Goal: Task Accomplishment & Management: Complete application form

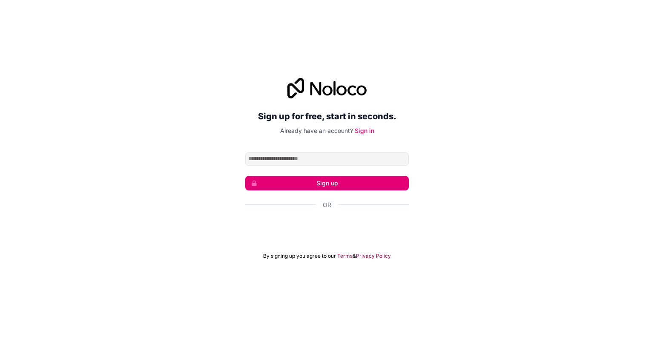
click at [340, 161] on input "Email address" at bounding box center [326, 159] width 163 height 14
type input "**********"
click button "Sign up" at bounding box center [326, 183] width 163 height 14
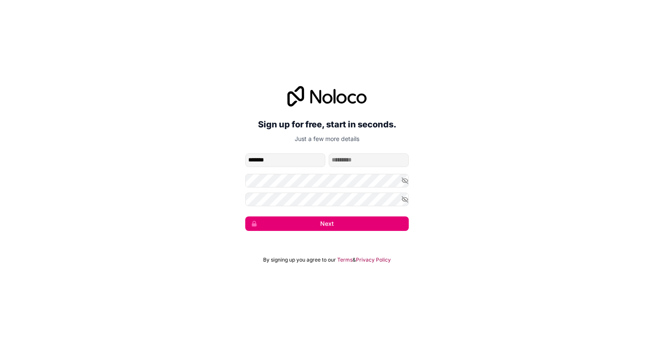
type input "*******"
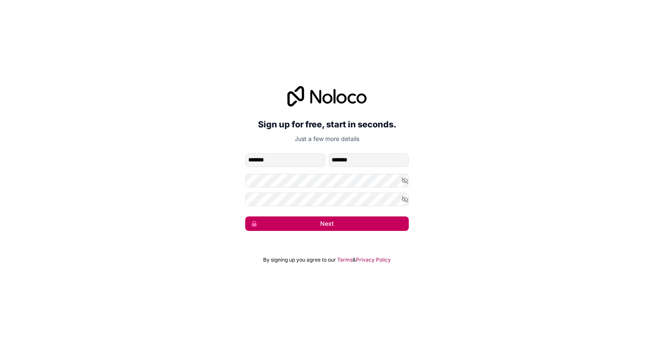
click at [347, 227] on button "Next" at bounding box center [326, 223] width 163 height 14
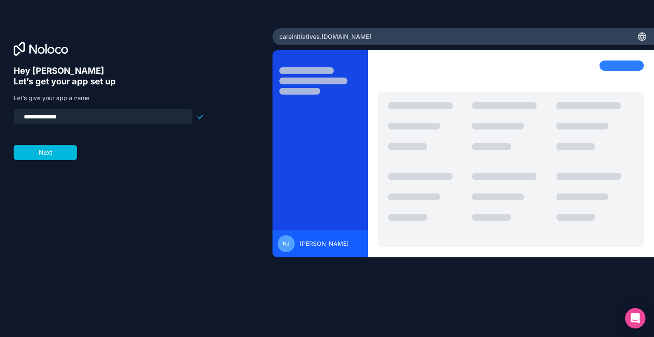
drag, startPoint x: 76, startPoint y: 115, endPoint x: 7, endPoint y: 113, distance: 69.4
click at [7, 113] on div "**********" at bounding box center [136, 168] width 272 height 281
type input "**********"
click at [44, 149] on button "Next" at bounding box center [45, 152] width 63 height 15
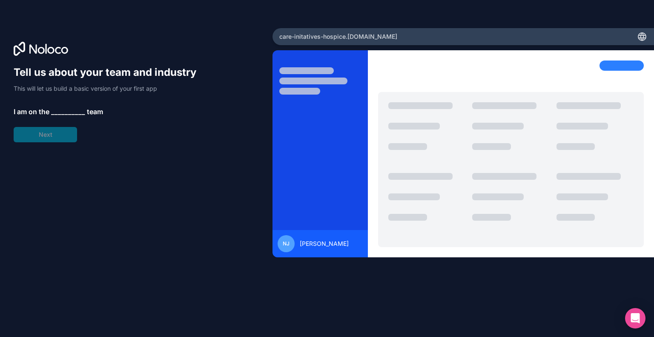
click at [63, 105] on div "Tell us about your team and industry This will let us build a basic version of …" at bounding box center [109, 104] width 191 height 77
click at [61, 111] on span "__________" at bounding box center [68, 111] width 34 height 10
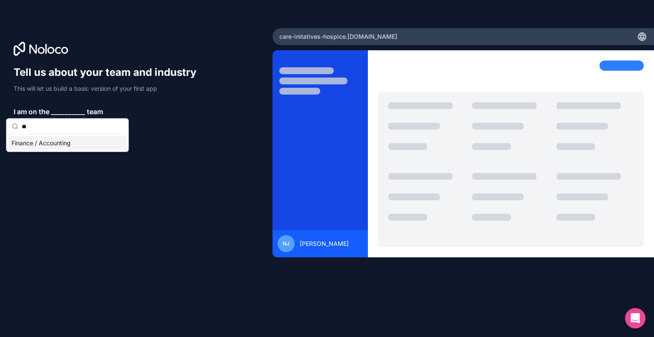
type input "*"
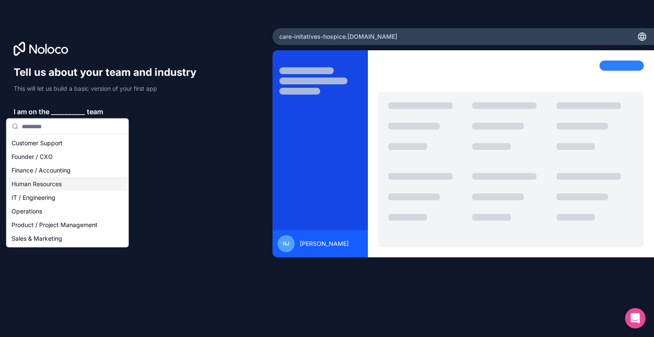
drag, startPoint x: 54, startPoint y: 192, endPoint x: 57, endPoint y: 179, distance: 13.0
click at [57, 179] on div "Customer Support Founder / CXO Finance / Accounting Human Resources IT / Engine…" at bounding box center [67, 190] width 118 height 109
click at [57, 179] on div "Human Resources" at bounding box center [67, 184] width 118 height 14
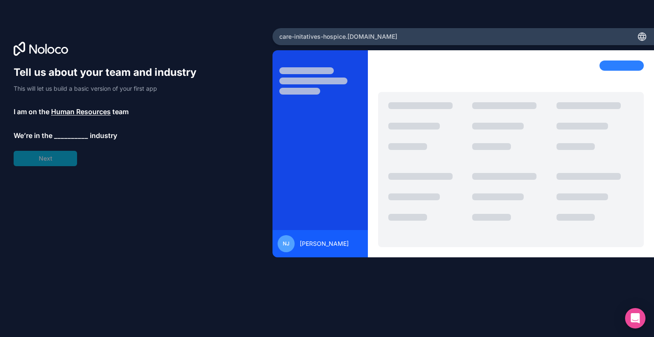
click at [58, 136] on span "__________" at bounding box center [71, 135] width 34 height 10
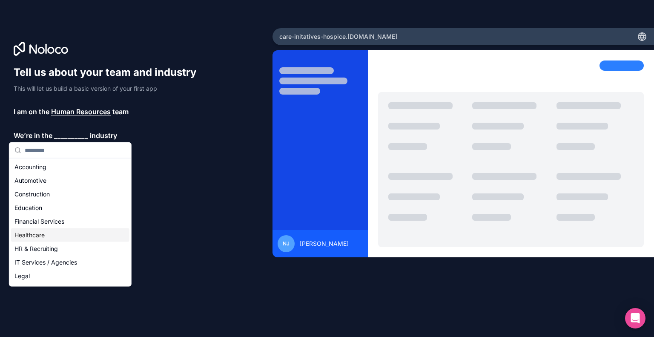
click at [52, 232] on div "Healthcare" at bounding box center [70, 235] width 118 height 14
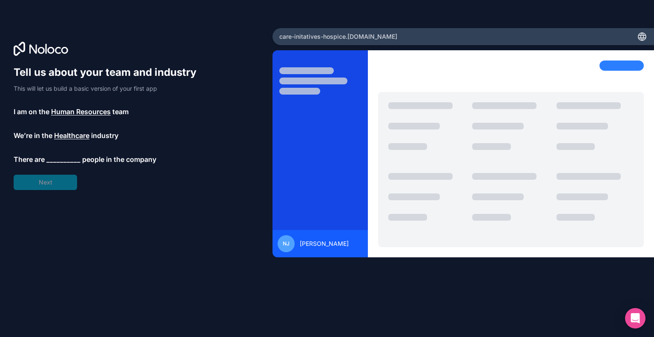
click at [63, 158] on span "__________" at bounding box center [63, 159] width 34 height 10
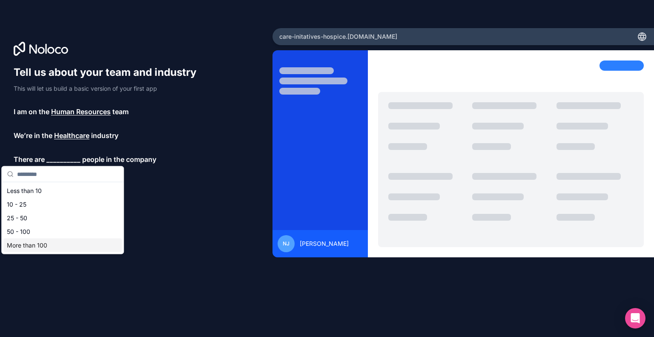
click at [40, 247] on div "More than 100" at bounding box center [62, 245] width 118 height 14
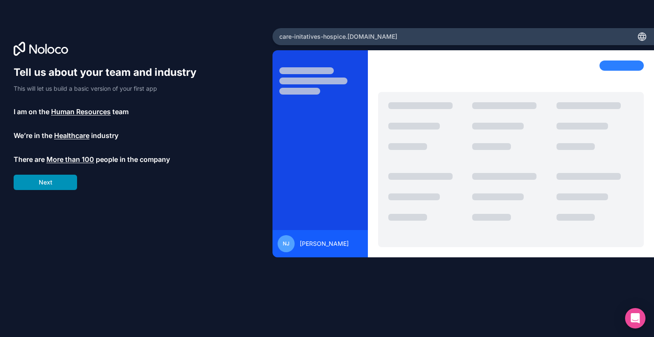
click at [50, 178] on button "Next" at bounding box center [45, 182] width 63 height 15
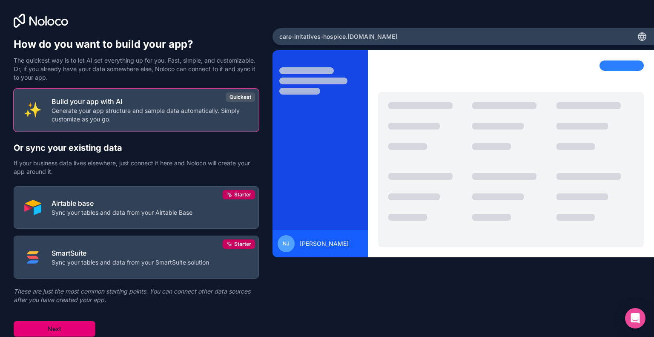
click at [69, 329] on button "Next" at bounding box center [55, 328] width 82 height 15
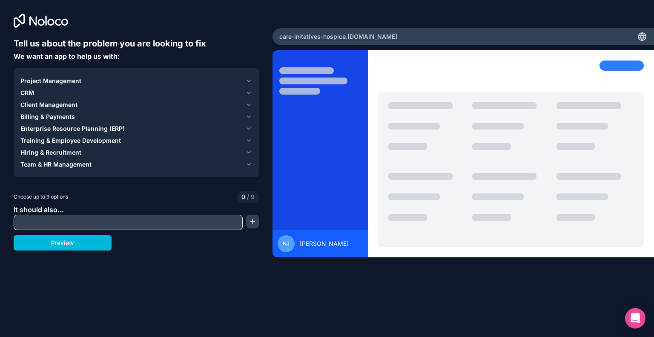
click at [248, 80] on icon "button" at bounding box center [249, 80] width 6 height 7
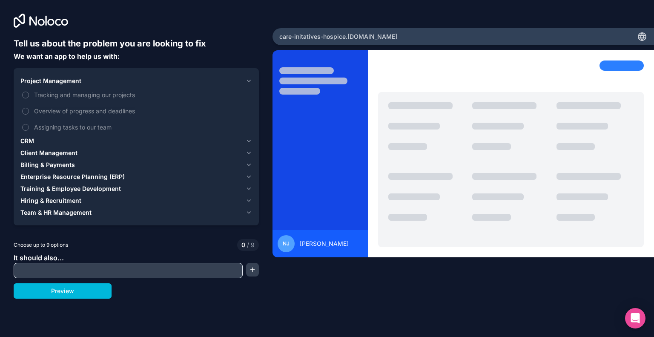
click at [249, 140] on icon "button" at bounding box center [249, 141] width 6 height 7
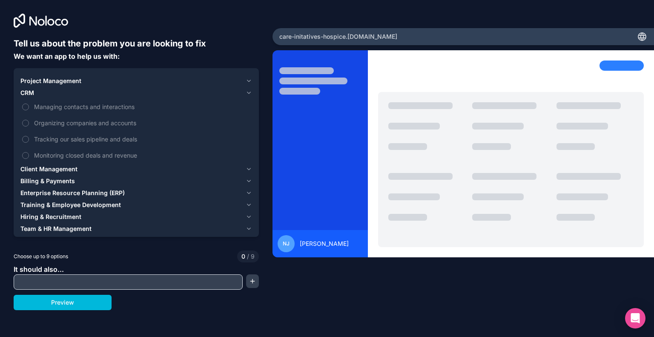
click at [113, 106] on span "Managing contacts and interactions" at bounding box center [142, 106] width 216 height 9
click at [29, 106] on button "Managing contacts and interactions" at bounding box center [25, 106] width 7 height 7
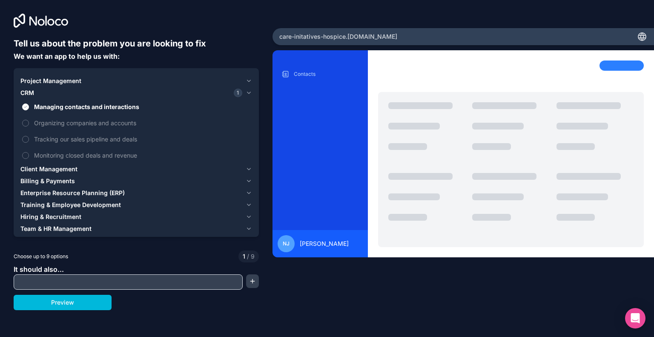
click at [249, 169] on icon "button" at bounding box center [249, 169] width 6 height 7
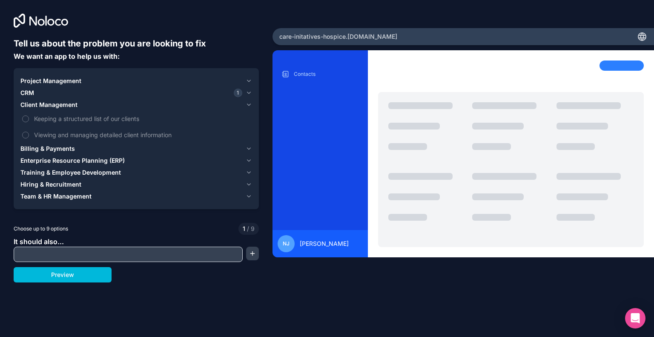
click at [86, 121] on span "Keeping a structured list of our clients" at bounding box center [142, 118] width 216 height 9
click at [29, 121] on button "Keeping a structured list of our clients" at bounding box center [25, 118] width 7 height 7
click at [152, 131] on span "Viewing and managing detailed client information" at bounding box center [142, 134] width 216 height 9
click at [29, 132] on button "Viewing and managing detailed client information" at bounding box center [25, 135] width 7 height 7
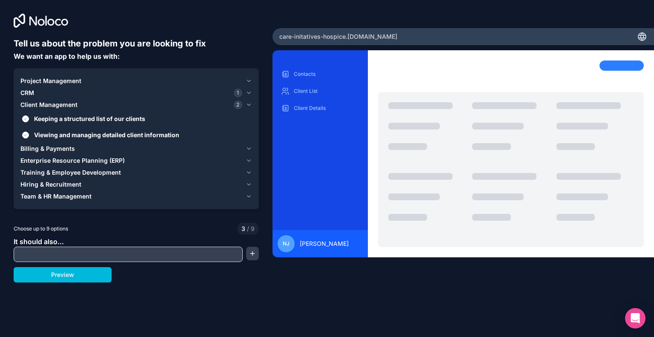
click at [244, 147] on button "Billing & Payments" at bounding box center [136, 149] width 232 height 12
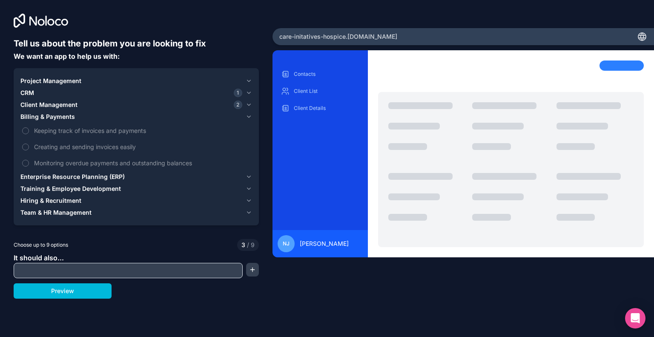
click at [250, 177] on icon "button" at bounding box center [249, 176] width 6 height 7
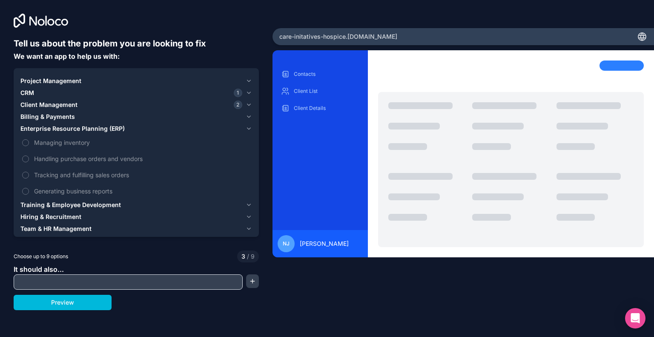
click at [245, 206] on button "Training & Employee Development" at bounding box center [136, 205] width 232 height 12
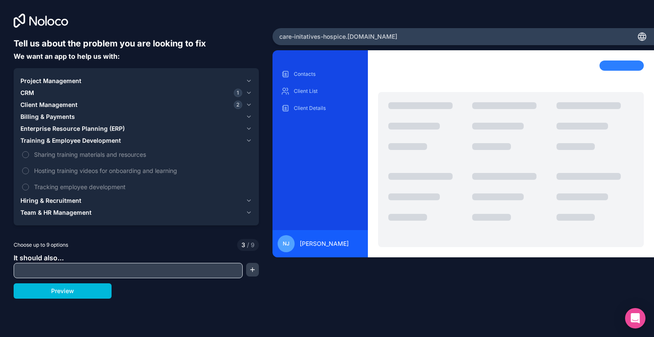
click at [141, 157] on span "Sharing training materials and resources" at bounding box center [142, 154] width 216 height 9
click at [29, 157] on button "Sharing training materials and resources" at bounding box center [25, 154] width 7 height 7
click at [120, 187] on span "Tracking employee development" at bounding box center [142, 186] width 216 height 9
click at [29, 187] on button "Tracking employee development" at bounding box center [25, 186] width 7 height 7
click at [246, 202] on icon "button" at bounding box center [249, 200] width 6 height 7
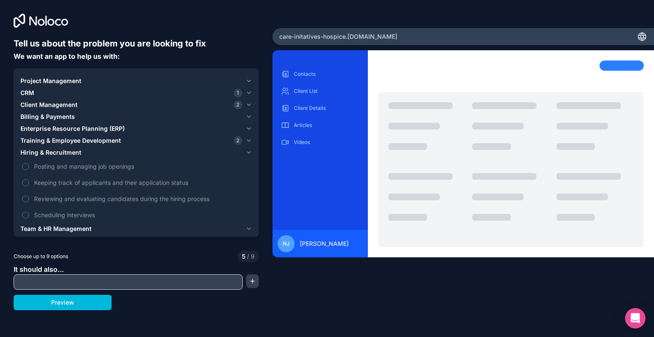
click at [122, 184] on span "Keeping track of applicants and their application status" at bounding box center [142, 182] width 216 height 9
click at [29, 184] on button "Keeping track of applicants and their application status" at bounding box center [25, 182] width 7 height 7
click at [171, 202] on span "Reviewing and evaluating candidates during the hiring process" at bounding box center [142, 198] width 216 height 9
click at [29, 202] on button "Reviewing and evaluating candidates during the hiring process" at bounding box center [25, 198] width 7 height 7
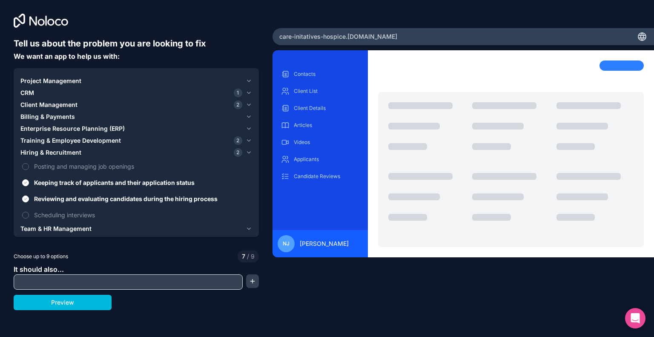
click at [94, 217] on span "Scheduling interviews" at bounding box center [142, 214] width 216 height 9
click at [29, 217] on button "Scheduling interviews" at bounding box center [25, 215] width 7 height 7
click at [242, 225] on button "Team & HR Management" at bounding box center [136, 229] width 232 height 12
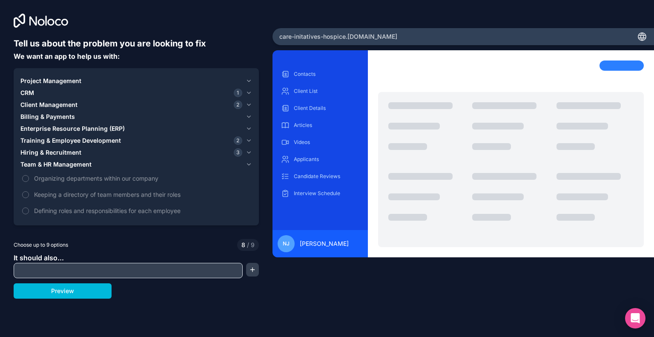
click at [167, 194] on span "Keeping a directory of team members and their roles" at bounding box center [142, 194] width 216 height 9
click at [29, 194] on button "Keeping a directory of team members and their roles" at bounding box center [25, 194] width 7 height 7
click at [186, 211] on span "Defining roles and responsibilities for each employee" at bounding box center [142, 210] width 216 height 9
click at [169, 210] on span "Defining roles and responsibilities for each employee" at bounding box center [142, 210] width 216 height 9
click at [107, 209] on span "Defining roles and responsibilities for each employee" at bounding box center [142, 210] width 216 height 9
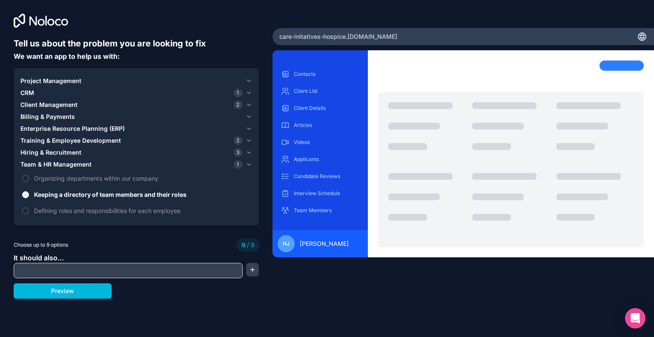
click at [247, 82] on icon "button" at bounding box center [249, 80] width 6 height 7
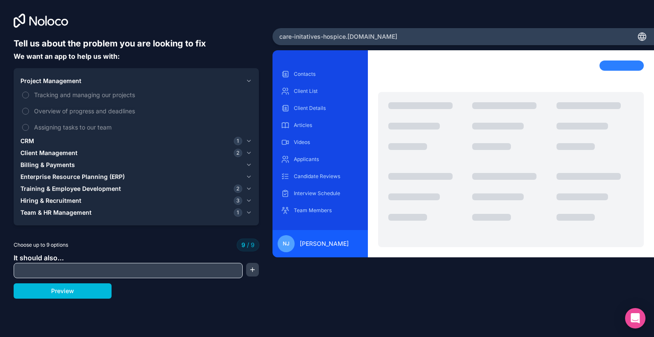
click at [241, 145] on div "1" at bounding box center [238, 141] width 9 height 9
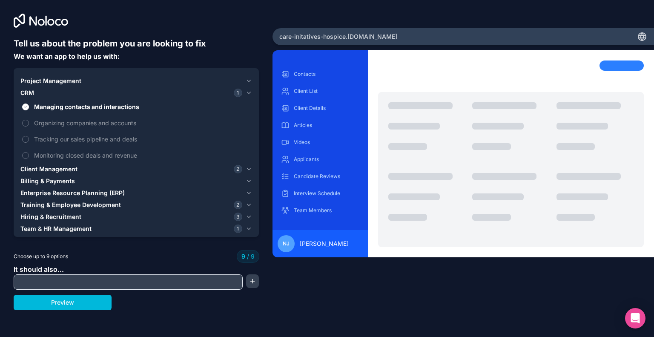
click at [238, 211] on button "Hiring & Recruitment 3" at bounding box center [136, 217] width 232 height 12
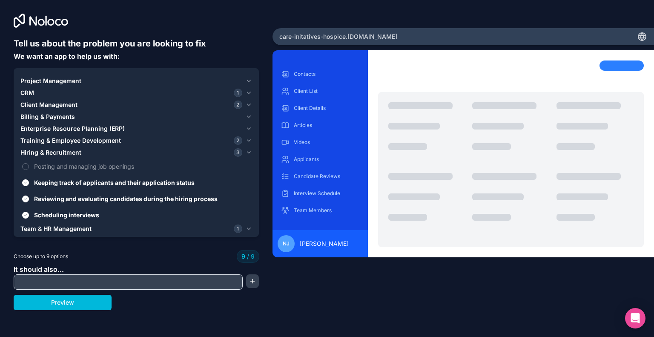
click at [196, 201] on span "Reviewing and evaluating candidates during the hiring process" at bounding box center [142, 198] width 216 height 9
click at [29, 201] on button "Reviewing and evaluating candidates during the hiring process" at bounding box center [25, 198] width 7 height 7
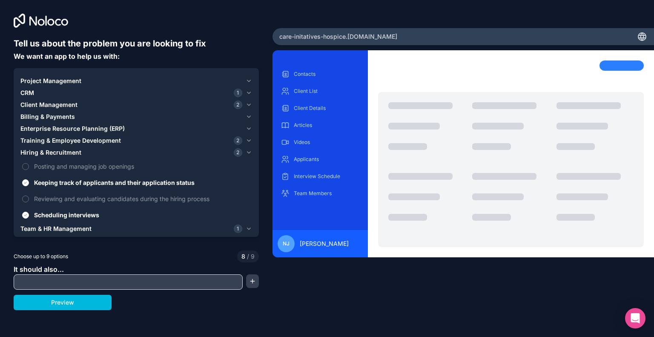
click at [246, 97] on button "CRM 1" at bounding box center [136, 93] width 232 height 12
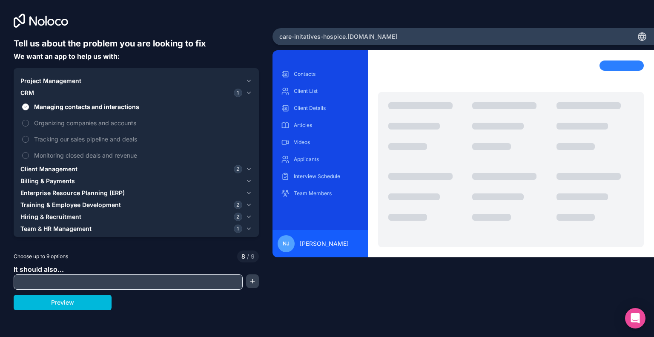
click at [235, 170] on span "2" at bounding box center [238, 169] width 9 height 9
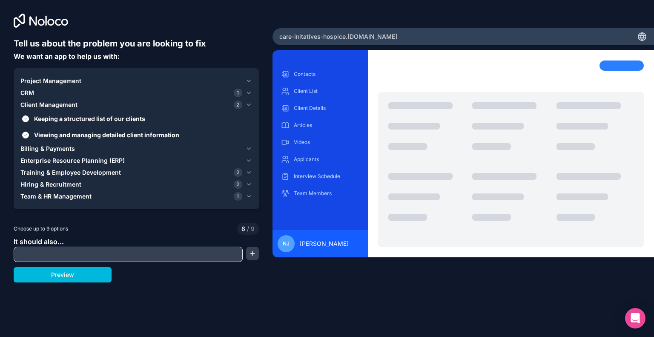
click at [165, 133] on span "Viewing and managing detailed client information" at bounding box center [142, 134] width 216 height 9
click at [29, 133] on button "Viewing and managing detailed client information" at bounding box center [25, 135] width 7 height 7
click at [241, 173] on span "2" at bounding box center [238, 172] width 9 height 9
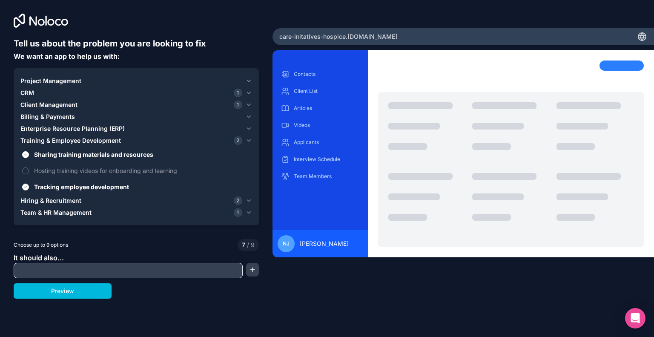
click at [123, 184] on span "Tracking employee development" at bounding box center [142, 186] width 216 height 9
click at [29, 184] on button "Tracking employee development" at bounding box center [25, 186] width 7 height 7
click at [113, 182] on span "Tracking employee development" at bounding box center [142, 186] width 216 height 9
click at [29, 183] on button "Tracking employee development" at bounding box center [25, 186] width 7 height 7
click at [114, 183] on span "Tracking employee development" at bounding box center [142, 186] width 216 height 9
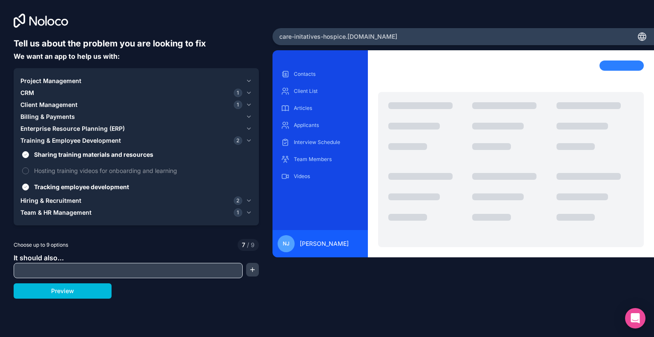
click at [29, 183] on button "Tracking employee development" at bounding box center [25, 186] width 7 height 7
click at [249, 201] on icon "button" at bounding box center [249, 200] width 6 height 7
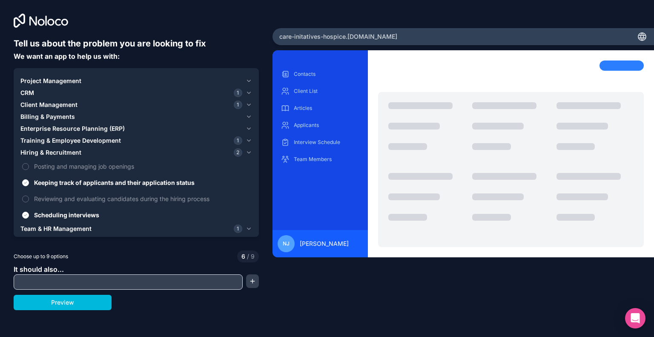
click at [159, 288] on div at bounding box center [128, 281] width 229 height 15
click at [158, 283] on input "text" at bounding box center [128, 282] width 225 height 12
click at [244, 80] on button "Project Management" at bounding box center [136, 81] width 232 height 12
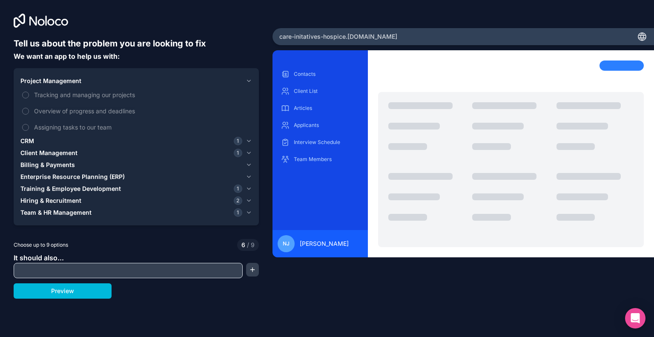
click at [247, 143] on icon "button" at bounding box center [249, 141] width 6 height 7
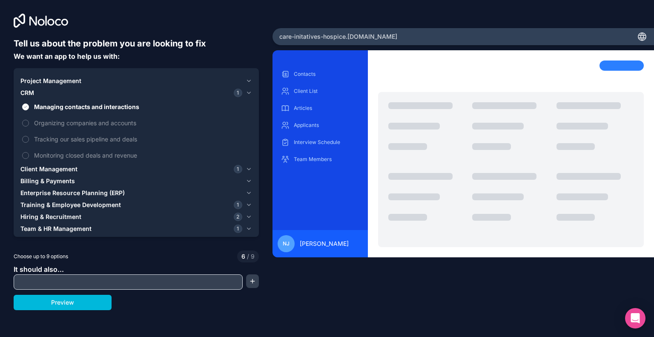
click at [247, 143] on span "Tracking our sales pipeline and deals" at bounding box center [142, 139] width 216 height 9
click at [29, 143] on button "Tracking our sales pipeline and deals" at bounding box center [25, 139] width 7 height 7
click at [132, 135] on span "Tracking our sales pipeline and deals" at bounding box center [142, 139] width 216 height 9
click at [29, 136] on button "Tracking our sales pipeline and deals" at bounding box center [25, 139] width 7 height 7
click at [250, 93] on icon "button" at bounding box center [249, 92] width 6 height 7
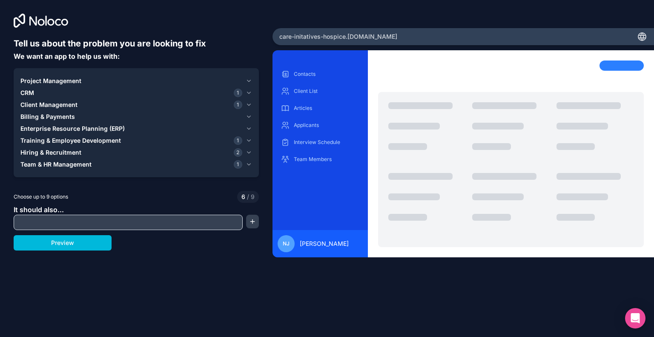
click at [92, 225] on input "text" at bounding box center [128, 222] width 225 height 12
click at [249, 173] on div "Project Management CRM 1 Client Management 1 Billing & Payments Enterprise Reso…" at bounding box center [136, 122] width 245 height 109
click at [245, 163] on button "Team & HR Management 1" at bounding box center [136, 164] width 232 height 12
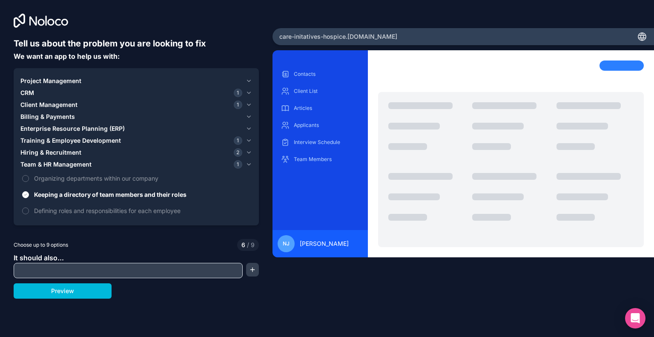
click at [249, 81] on icon "button" at bounding box center [248, 81] width 3 height 2
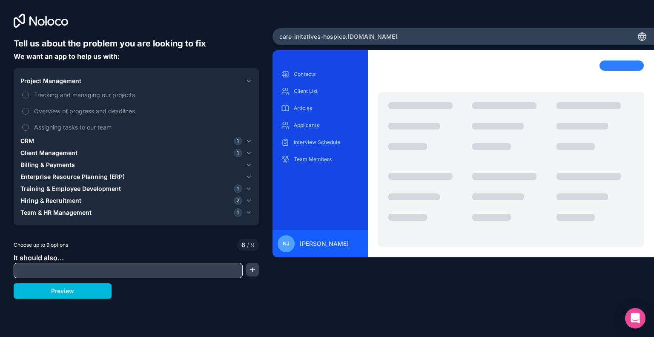
click at [250, 141] on icon "button" at bounding box center [249, 141] width 6 height 7
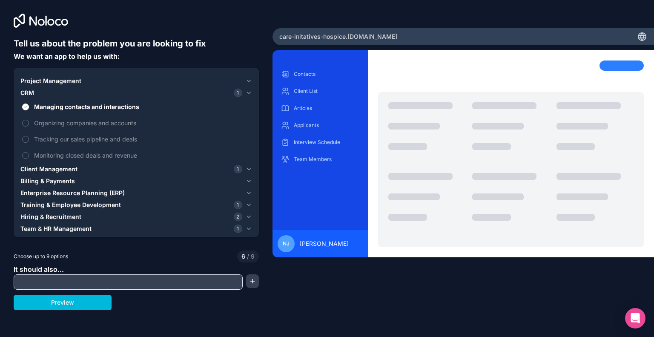
click at [44, 168] on span "Client Management" at bounding box center [48, 169] width 57 height 9
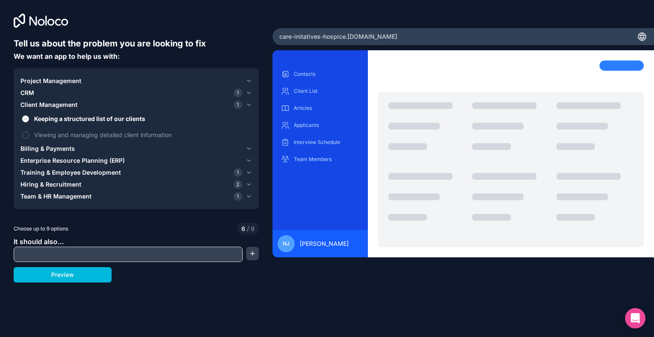
click at [72, 159] on span "Enterprise Resource Planning (ERP)" at bounding box center [72, 160] width 104 height 9
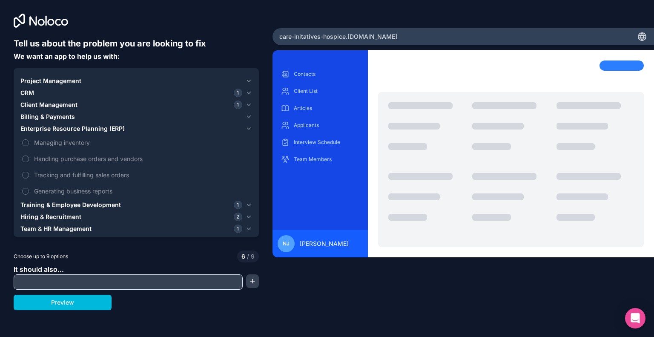
click at [98, 205] on span "Training & Employee Development" at bounding box center [70, 205] width 100 height 9
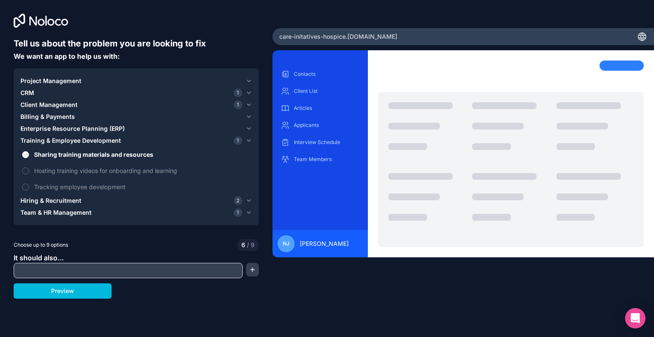
click at [331, 299] on div "Contacts Client List Articles Applicants Interview Schedule Team Members NJ [PE…" at bounding box center [462, 179] width 381 height 258
click at [252, 195] on button "Hiring & Recruitment 2" at bounding box center [136, 201] width 232 height 12
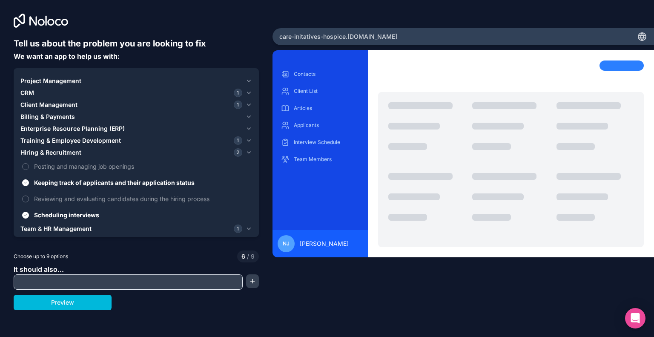
click at [249, 231] on icon "button" at bounding box center [249, 228] width 6 height 7
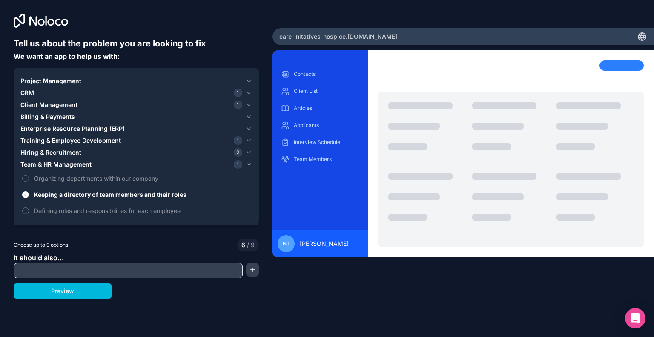
click at [241, 95] on span "1" at bounding box center [238, 93] width 9 height 9
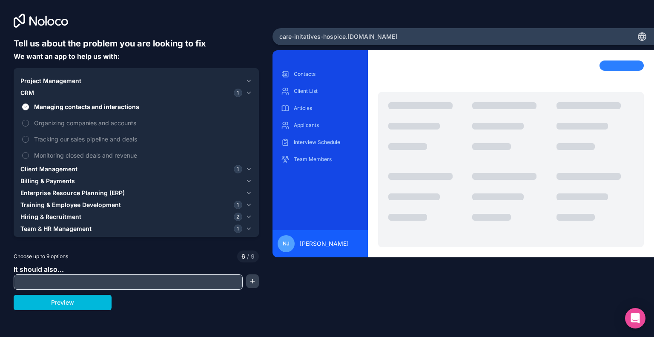
click at [133, 106] on span "Managing contacts and interactions" at bounding box center [142, 106] width 216 height 9
click at [29, 106] on button "Managing contacts and interactions" at bounding box center [25, 106] width 7 height 7
click at [111, 126] on span "Organizing companies and accounts" at bounding box center [142, 122] width 216 height 9
click at [29, 126] on button "Organizing companies and accounts" at bounding box center [25, 123] width 7 height 7
click at [104, 83] on div "Project Management" at bounding box center [131, 81] width 222 height 9
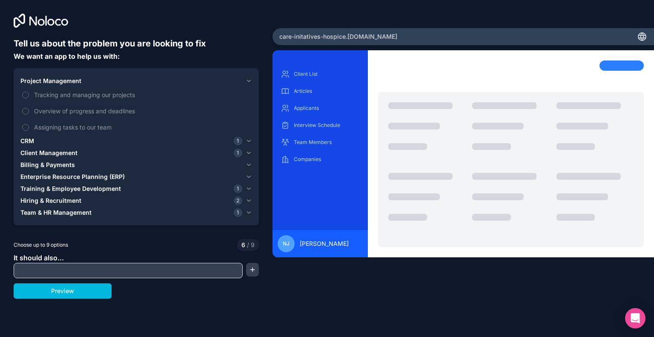
click at [78, 123] on span "Assigning tasks to our team" at bounding box center [142, 127] width 216 height 9
click at [29, 124] on button "Assigning tasks to our team" at bounding box center [25, 127] width 7 height 7
click at [77, 194] on button "Training & Employee Development 1" at bounding box center [136, 189] width 232 height 12
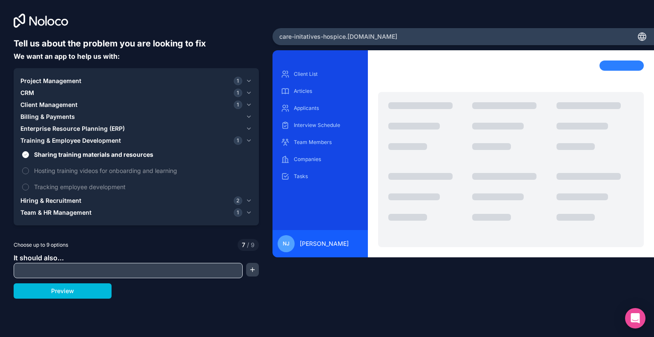
click at [81, 151] on span "Sharing training materials and resources" at bounding box center [142, 154] width 216 height 9
click at [29, 151] on button "Sharing training materials and resources" at bounding box center [25, 154] width 7 height 7
click at [78, 182] on label "Tracking employee development" at bounding box center [136, 187] width 232 height 16
click at [29, 183] on button "Tracking employee development" at bounding box center [25, 186] width 7 height 7
click at [58, 87] on button "CRM 1" at bounding box center [136, 93] width 232 height 12
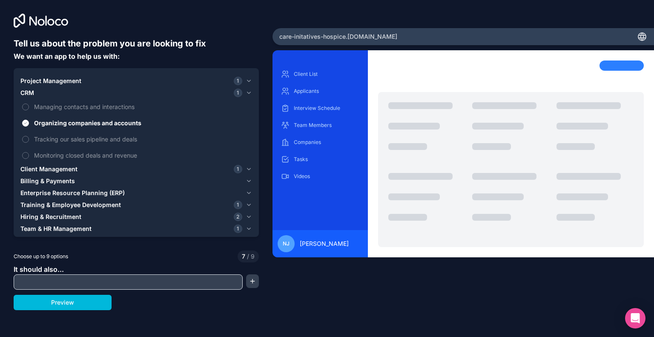
click at [56, 103] on span "Managing contacts and interactions" at bounding box center [142, 106] width 216 height 9
click at [29, 103] on button "Managing contacts and interactions" at bounding box center [25, 106] width 7 height 7
click at [170, 229] on div "Team & HR Management 1" at bounding box center [131, 228] width 222 height 9
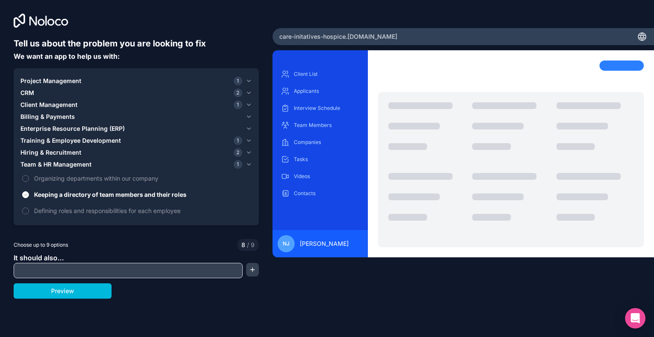
click at [61, 149] on span "Hiring & Recruitment" at bounding box center [50, 152] width 61 height 9
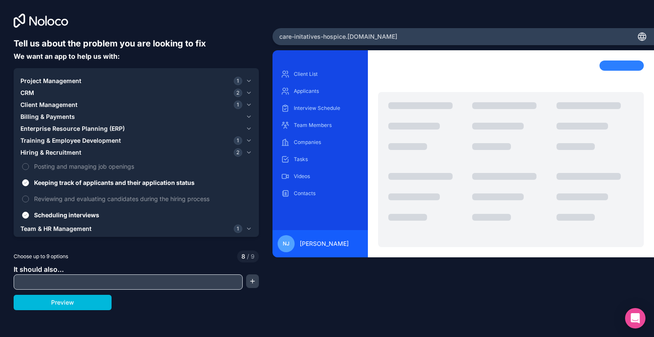
click at [56, 123] on button "Enterprise Resource Planning (ERP)" at bounding box center [136, 129] width 232 height 12
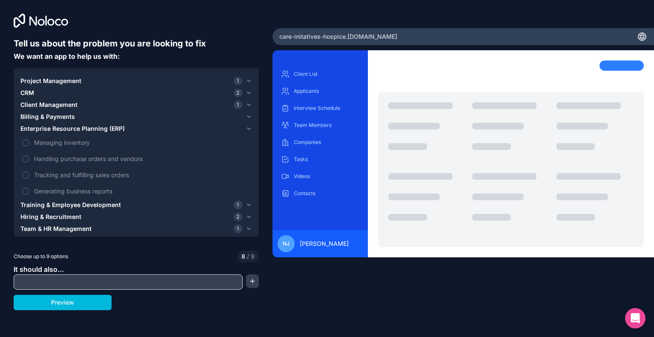
click at [52, 201] on span "Training & Employee Development" at bounding box center [70, 205] width 100 height 9
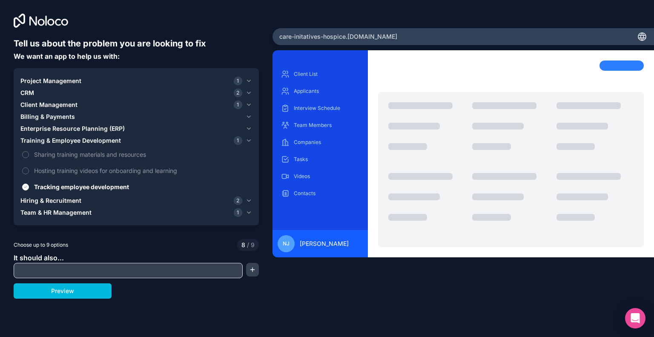
click at [56, 201] on span "Hiring & Recruitment" at bounding box center [50, 200] width 61 height 9
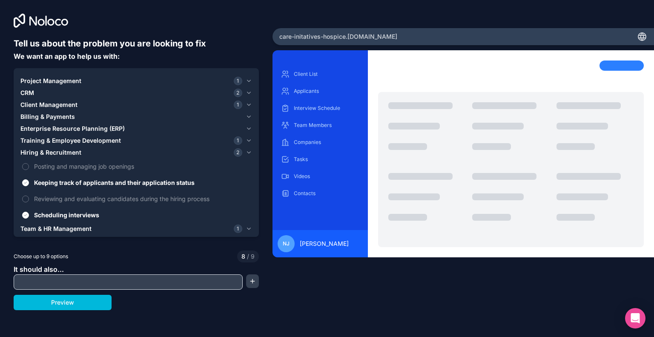
click at [63, 210] on span "Scheduling interviews" at bounding box center [142, 214] width 216 height 9
click at [29, 212] on button "Scheduling interviews" at bounding box center [25, 215] width 7 height 7
click at [68, 224] on button "Team & HR Management 1" at bounding box center [136, 229] width 232 height 12
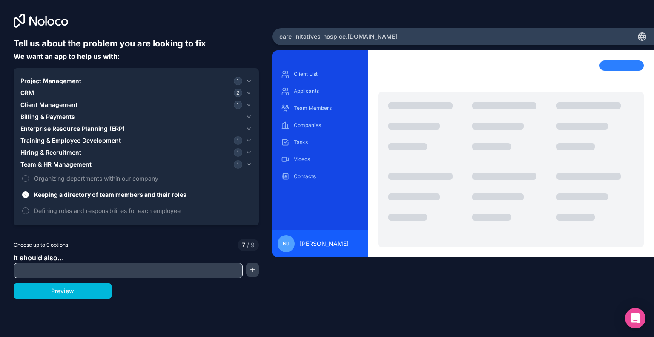
click at [53, 147] on button "Hiring & Recruitment 1" at bounding box center [136, 152] width 232 height 12
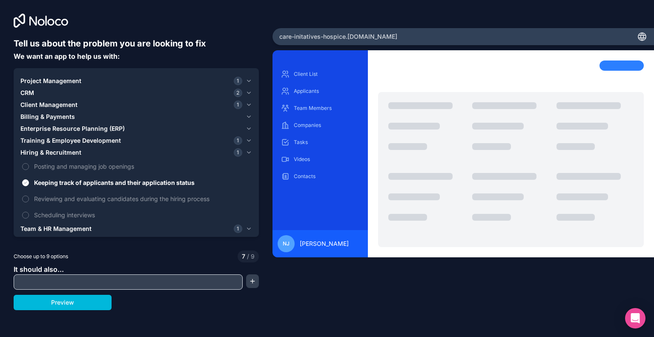
click at [51, 140] on span "Training & Employee Development" at bounding box center [70, 140] width 100 height 9
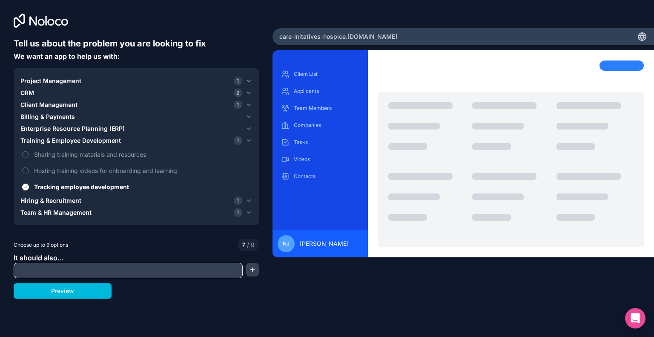
click at [69, 128] on span "Enterprise Resource Planning (ERP)" at bounding box center [72, 128] width 104 height 9
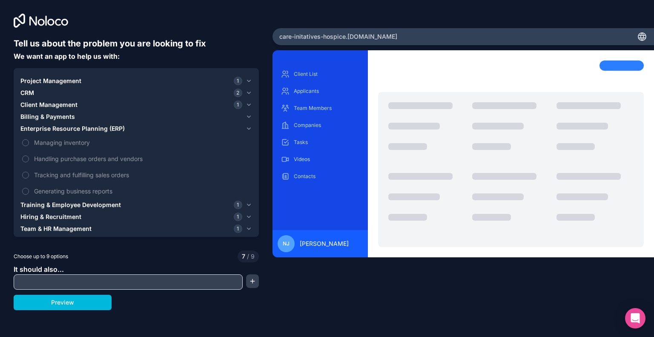
click at [46, 112] on span "Billing & Payments" at bounding box center [47, 116] width 54 height 9
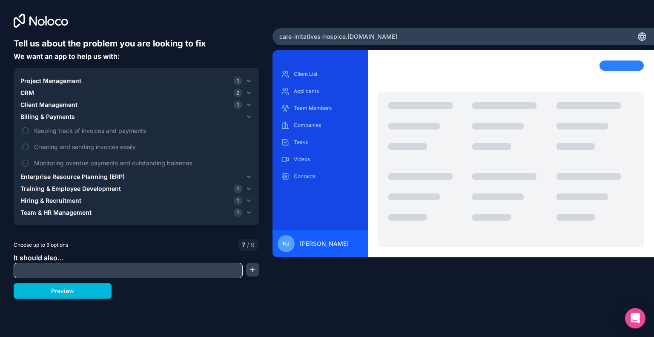
click at [46, 107] on span "Client Management" at bounding box center [48, 104] width 57 height 9
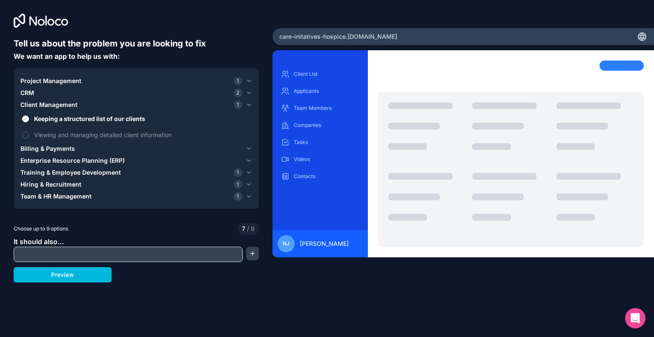
click at [42, 91] on div "CRM 2" at bounding box center [131, 93] width 222 height 9
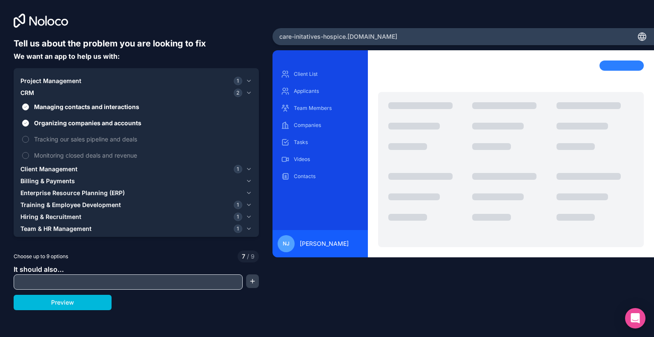
click at [48, 84] on span "Project Management" at bounding box center [50, 81] width 61 height 9
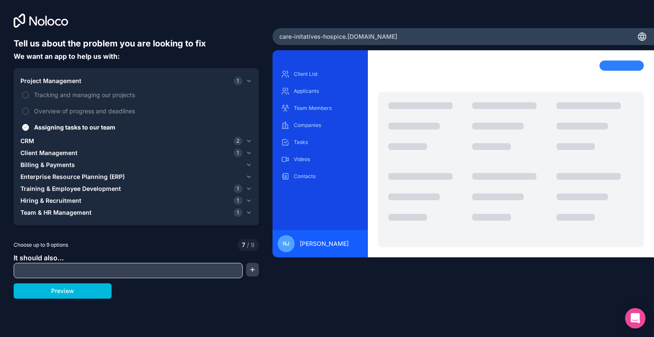
click at [56, 112] on span "Overview of progress and deadlines" at bounding box center [142, 110] width 216 height 9
click at [29, 112] on button "Overview of progress and deadlines" at bounding box center [25, 111] width 7 height 7
click at [56, 142] on div "CRM 2" at bounding box center [131, 141] width 222 height 9
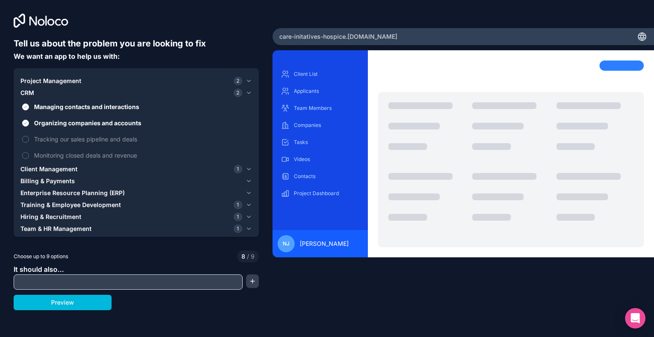
click at [66, 163] on label "Monitoring closed deals and revenue" at bounding box center [136, 155] width 232 height 16
click at [29, 159] on button "Monitoring closed deals and revenue" at bounding box center [25, 155] width 7 height 7
click at [66, 163] on label "Monitoring closed deals and revenue" at bounding box center [136, 155] width 232 height 16
click at [29, 159] on button "Monitoring closed deals and revenue" at bounding box center [25, 155] width 7 height 7
click at [62, 168] on span "Client Management" at bounding box center [48, 169] width 57 height 9
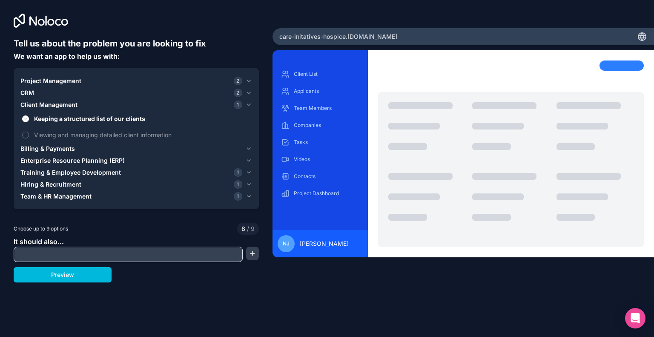
click at [57, 175] on span "Training & Employee Development" at bounding box center [70, 172] width 100 height 9
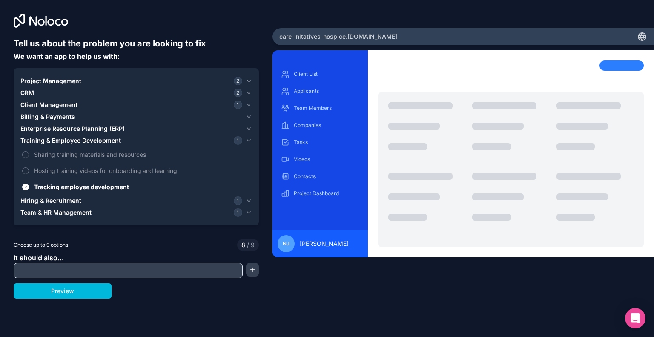
click at [60, 157] on span "Sharing training materials and resources" at bounding box center [142, 154] width 216 height 9
click at [29, 157] on button "Sharing training materials and resources" at bounding box center [25, 154] width 7 height 7
click at [69, 217] on button "Team & HR Management 1" at bounding box center [136, 212] width 232 height 12
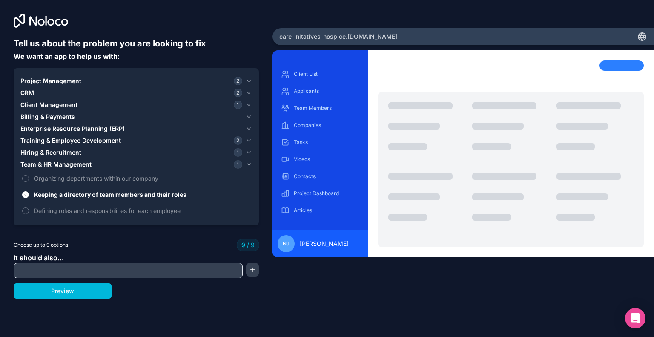
click at [62, 148] on button "Hiring & Recruitment 1" at bounding box center [136, 152] width 232 height 12
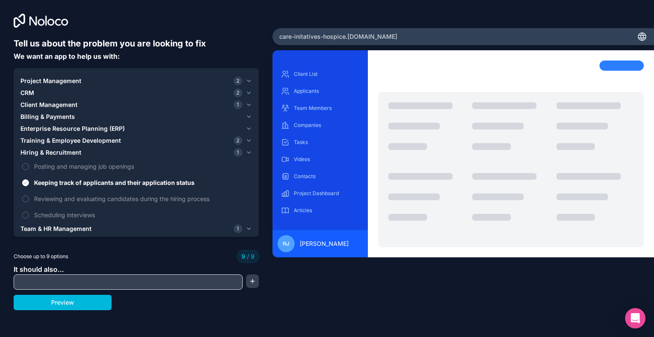
click at [172, 278] on input "text" at bounding box center [128, 282] width 225 height 12
type input "**********"
click at [253, 283] on button "button" at bounding box center [252, 281] width 13 height 14
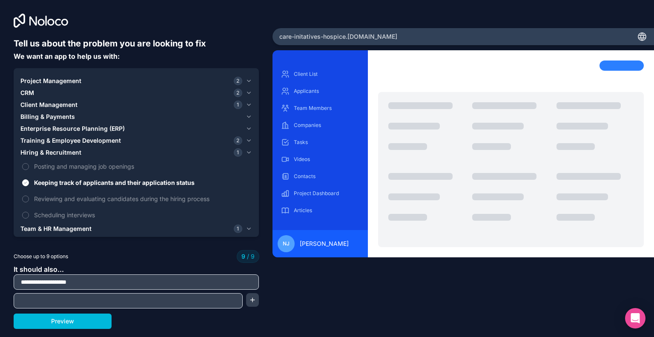
click at [220, 301] on input "text" at bounding box center [128, 301] width 225 height 12
type input "**********"
click at [88, 325] on button "Preview" at bounding box center [63, 320] width 98 height 15
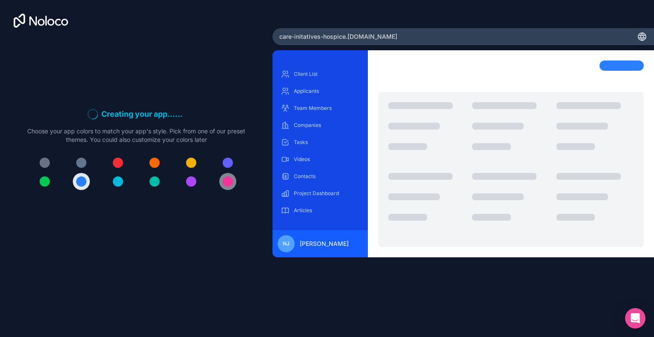
click at [224, 181] on div at bounding box center [228, 181] width 10 height 10
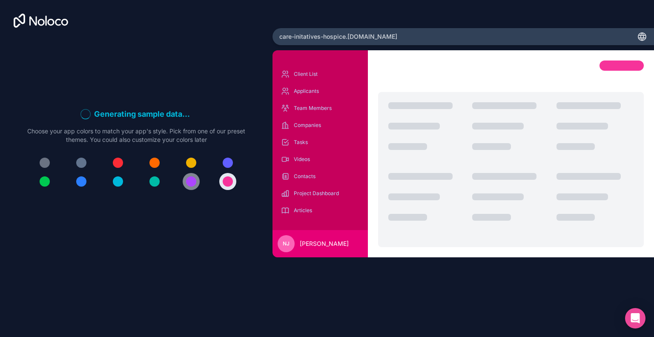
click at [183, 184] on button at bounding box center [191, 181] width 17 height 17
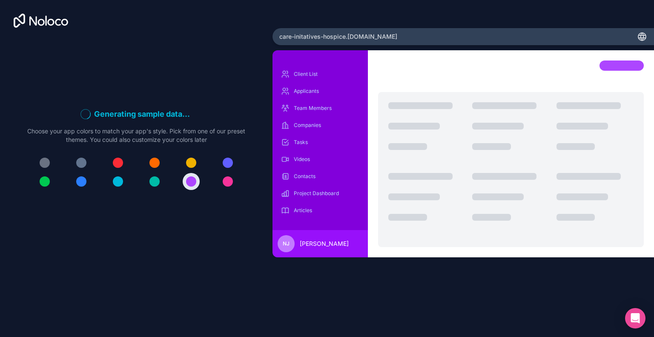
click at [148, 173] on div at bounding box center [136, 172] width 218 height 36
click at [153, 180] on div at bounding box center [154, 181] width 10 height 10
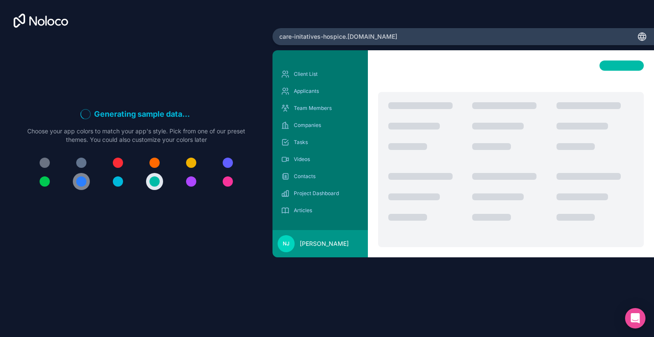
click at [88, 182] on button at bounding box center [81, 181] width 17 height 17
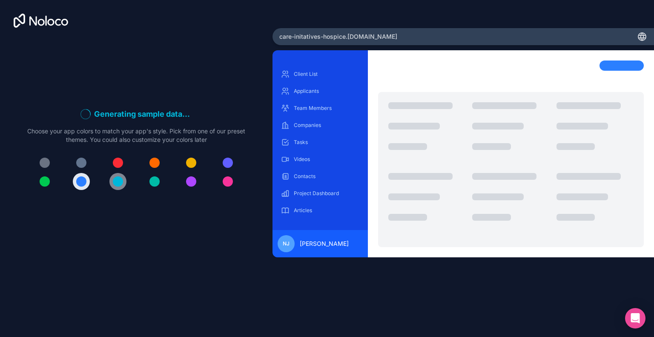
click at [116, 182] on div at bounding box center [118, 181] width 10 height 10
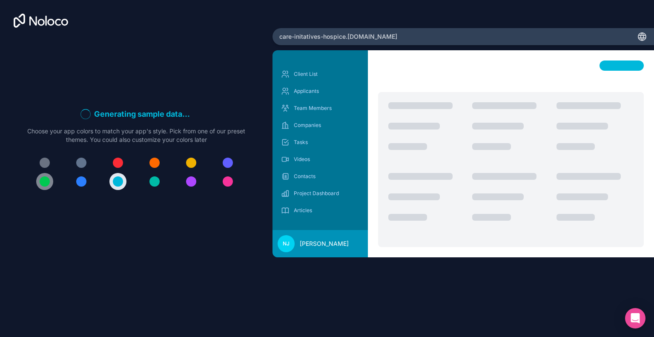
click at [44, 183] on div at bounding box center [45, 181] width 10 height 10
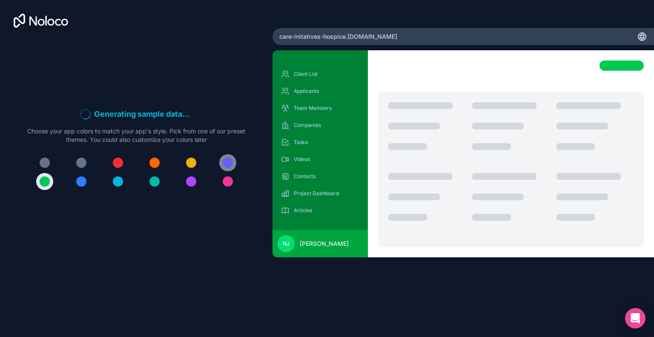
click at [229, 165] on div at bounding box center [228, 163] width 10 height 10
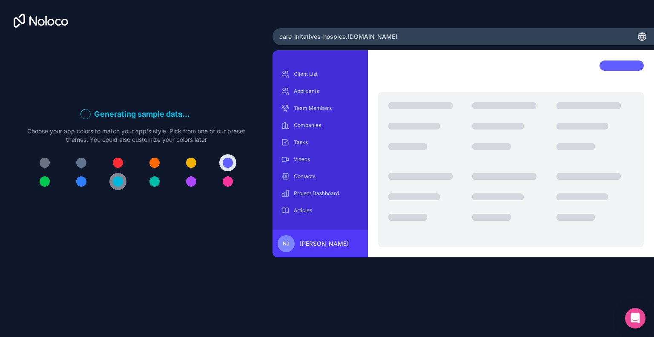
click at [114, 183] on div at bounding box center [118, 181] width 10 height 10
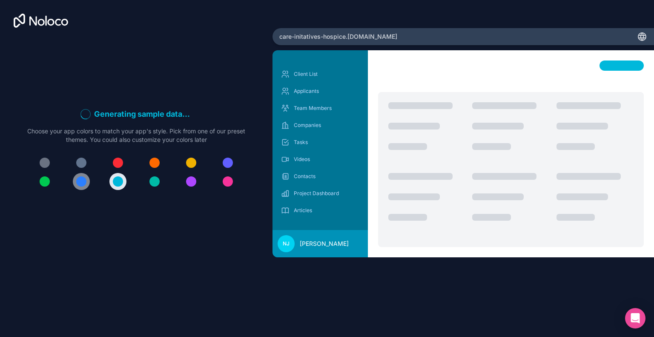
click at [75, 186] on button at bounding box center [81, 181] width 17 height 17
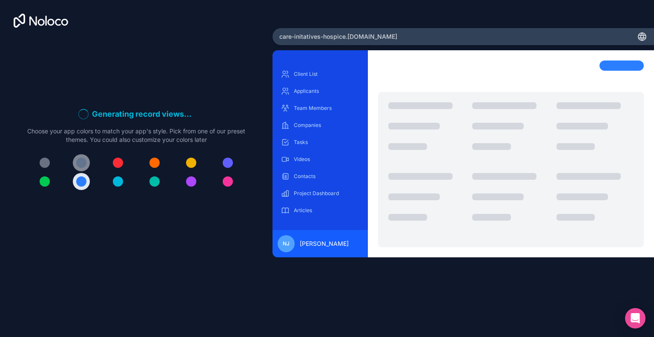
click at [81, 162] on div at bounding box center [81, 163] width 10 height 10
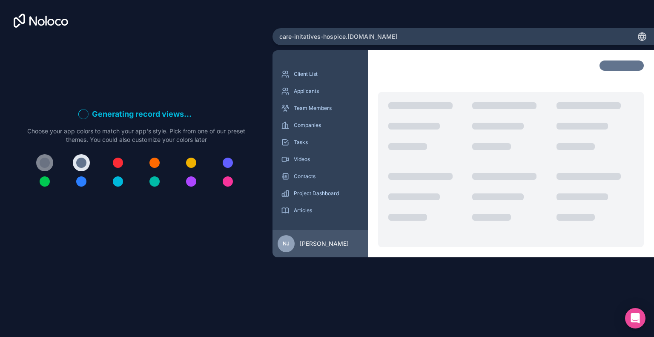
click at [37, 160] on button at bounding box center [44, 162] width 17 height 17
click at [82, 181] on div at bounding box center [81, 181] width 10 height 10
